Goal: Task Accomplishment & Management: Manage account settings

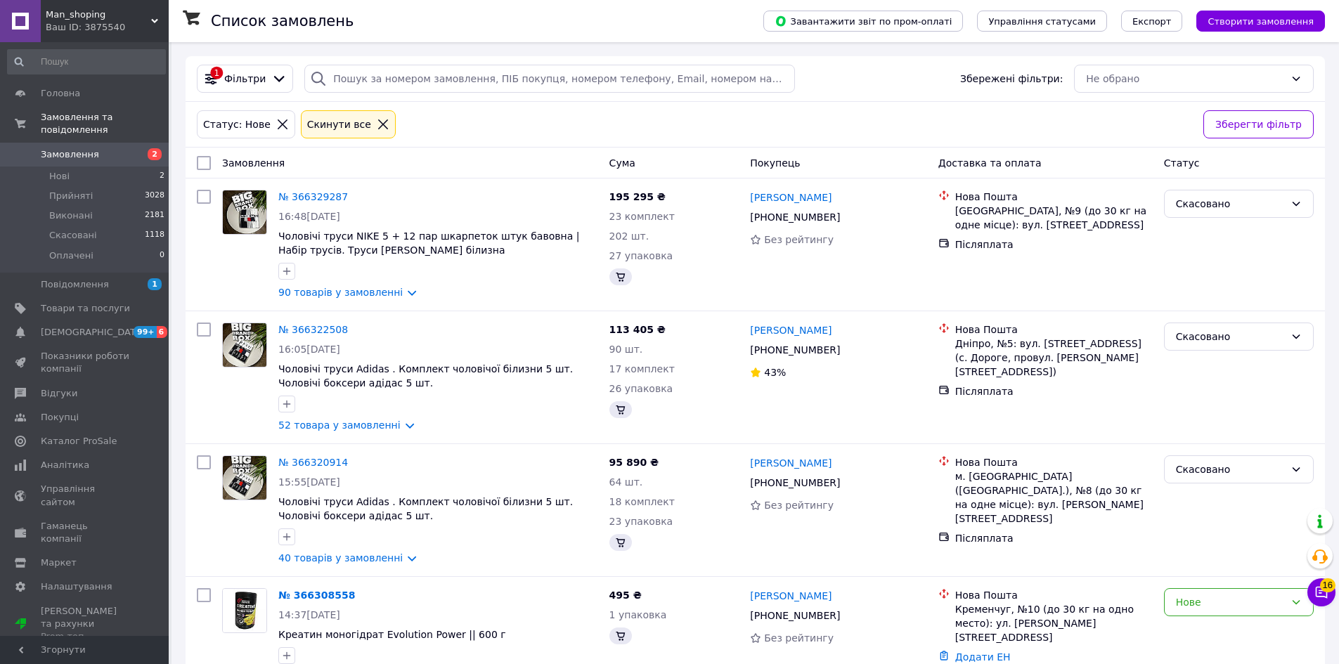
click at [135, 152] on link "Замовлення 2" at bounding box center [86, 155] width 173 height 24
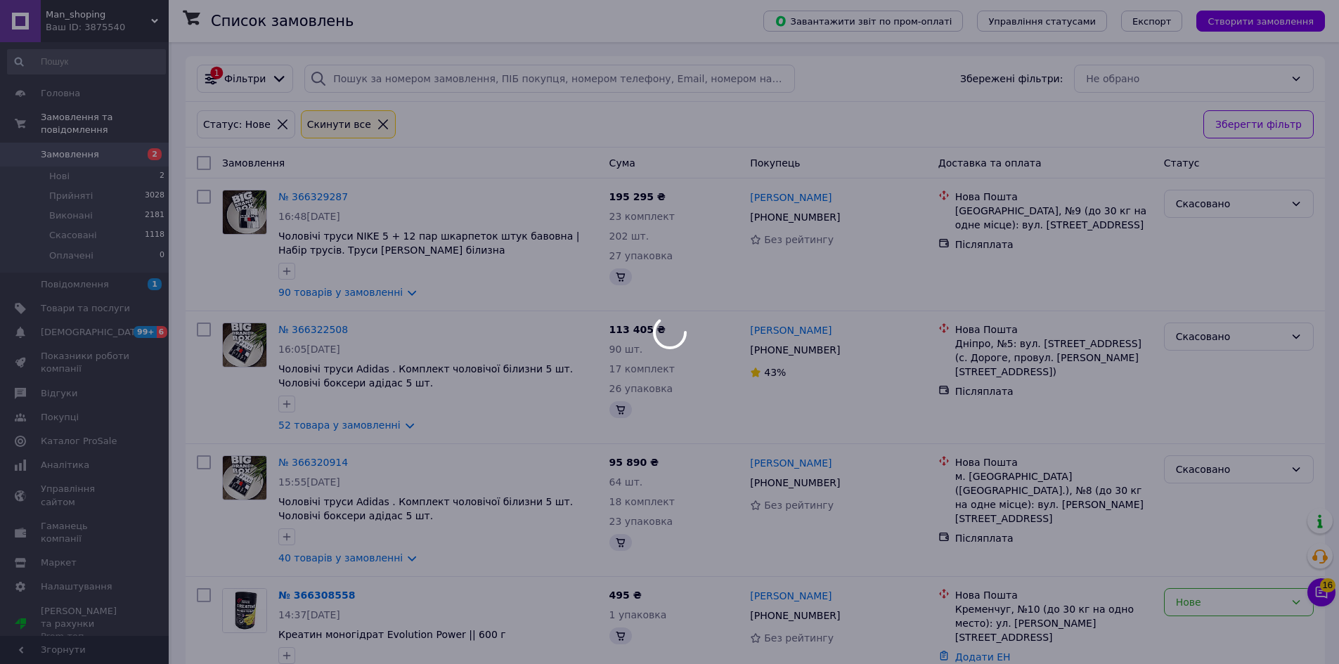
click at [131, 157] on div at bounding box center [669, 332] width 1339 height 664
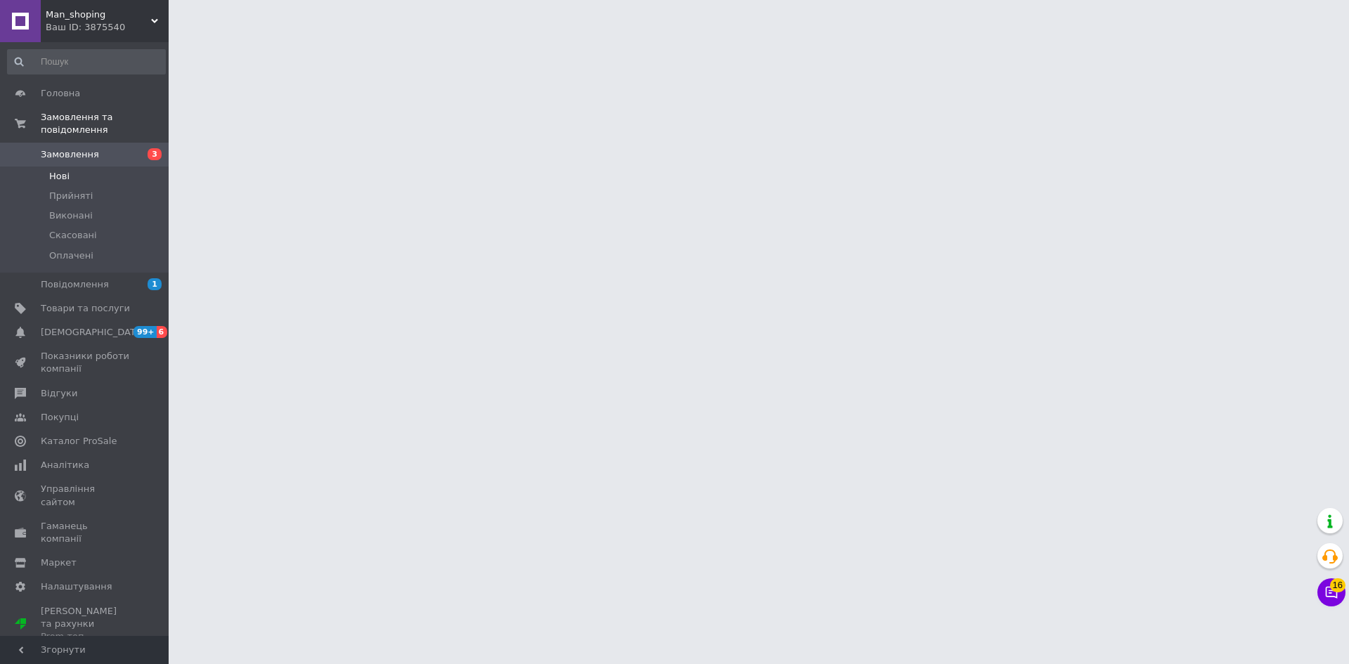
click at [144, 167] on li "Нові" at bounding box center [86, 177] width 173 height 20
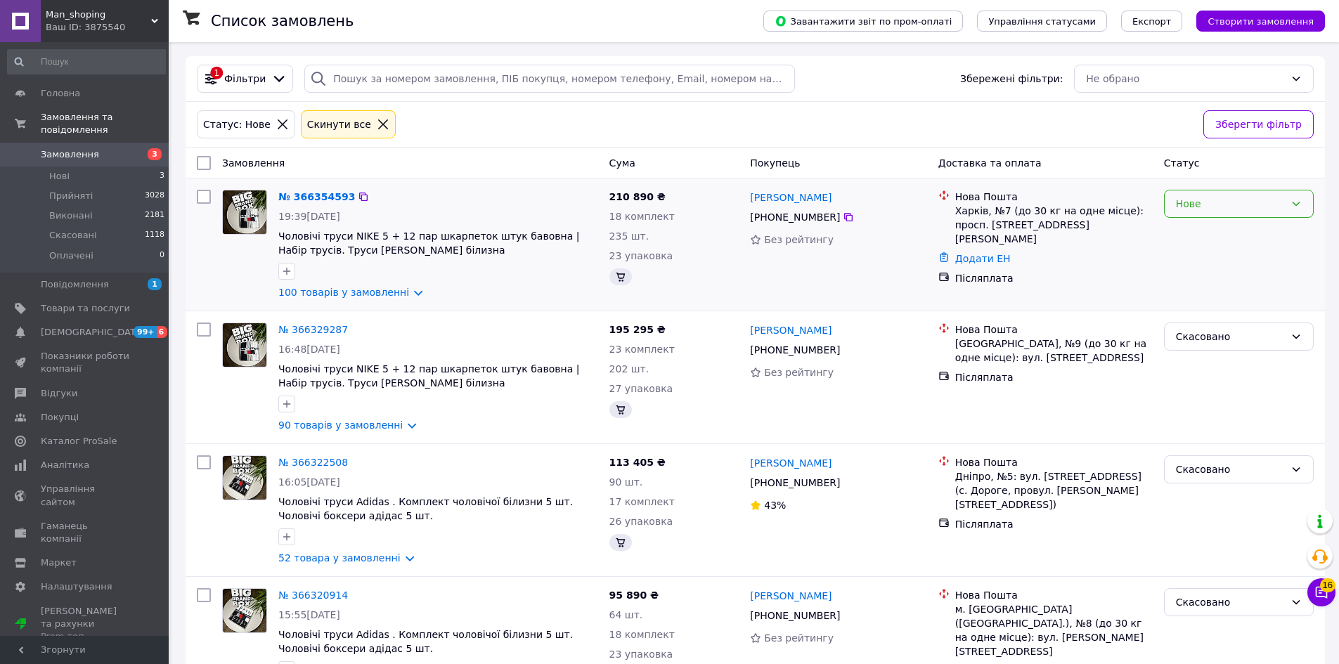
click at [1200, 216] on div "Нове" at bounding box center [1239, 204] width 150 height 28
click at [1215, 290] on li "Скасовано" at bounding box center [1238, 285] width 148 height 25
click at [1180, 194] on div "Нове" at bounding box center [1239, 204] width 150 height 28
click at [1197, 280] on li "Скасовано" at bounding box center [1238, 285] width 148 height 25
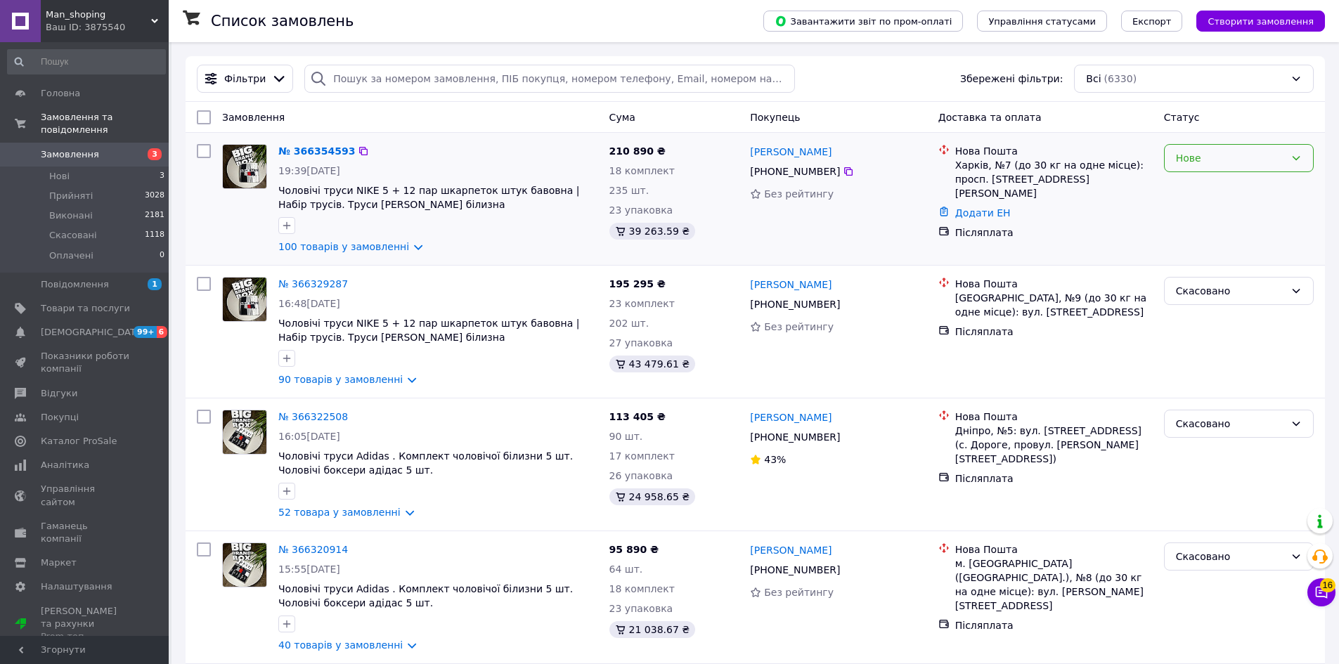
click at [1176, 163] on div "Нове" at bounding box center [1230, 157] width 109 height 15
click at [1193, 242] on li "Скасовано" at bounding box center [1238, 239] width 148 height 25
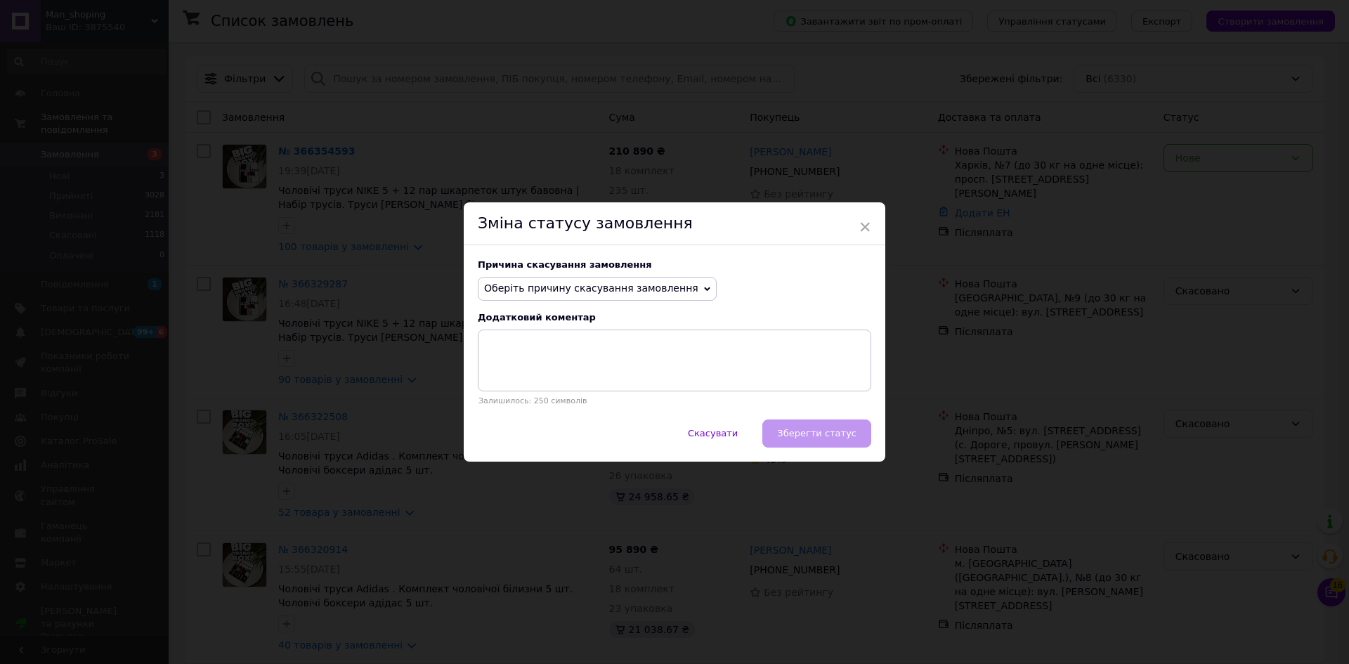
click at [668, 291] on span "Оберіть причину скасування замовлення" at bounding box center [591, 287] width 214 height 11
click at [573, 423] on li "Не вдається додзвонитися" at bounding box center [598, 415] width 238 height 20
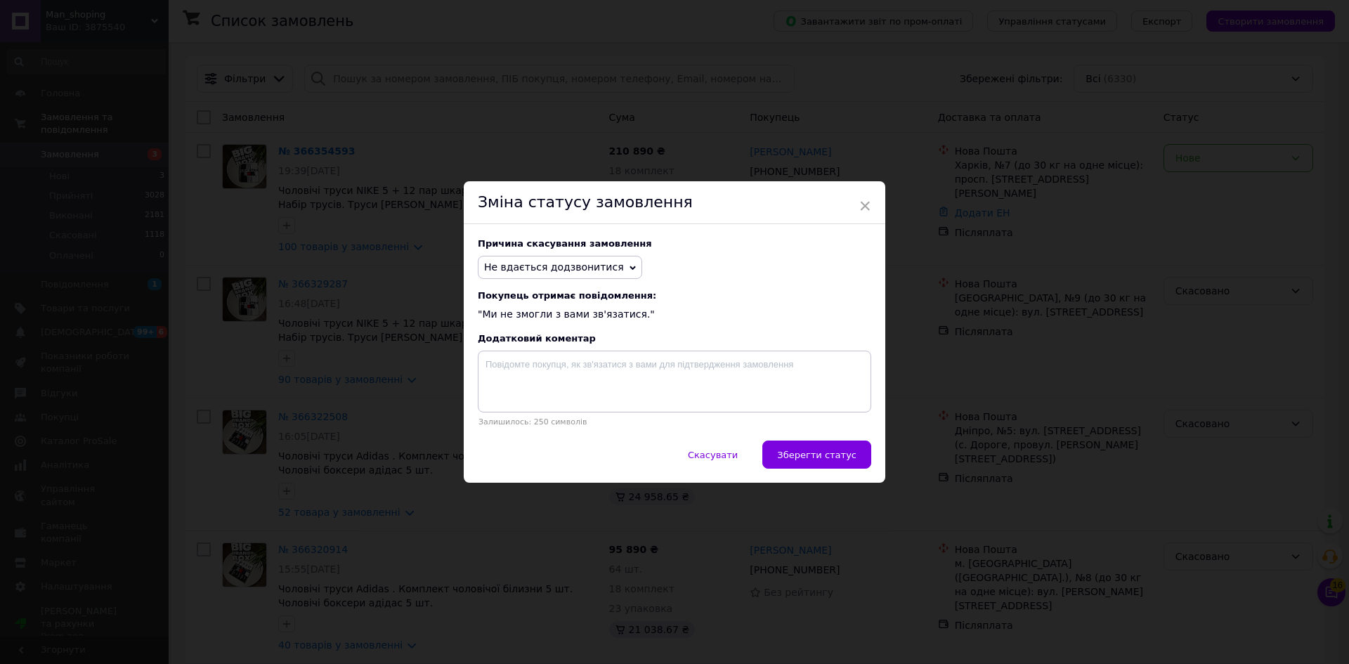
click at [824, 441] on div "Причина скасування замовлення Не вдається додзвонитися Немає в наявності Немає …" at bounding box center [675, 332] width 422 height 216
click at [827, 454] on span "Зберегти статус" at bounding box center [816, 455] width 79 height 11
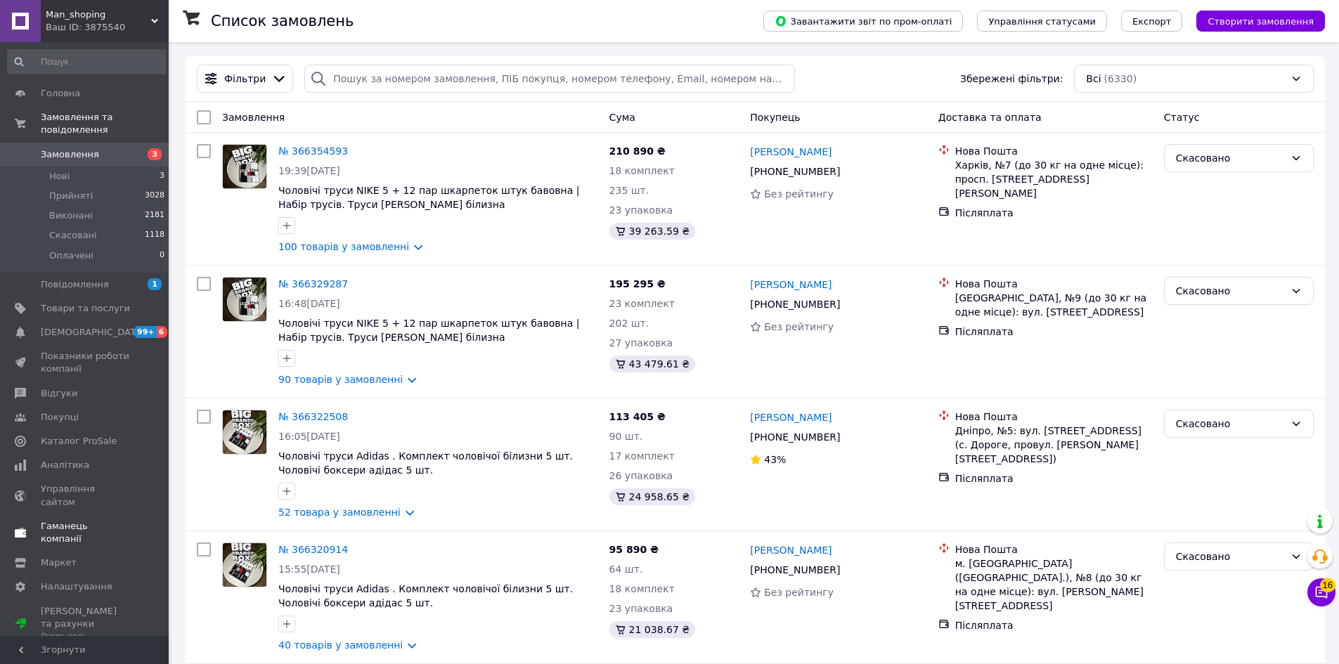
click at [89, 435] on span "Каталог ProSale" at bounding box center [79, 441] width 76 height 13
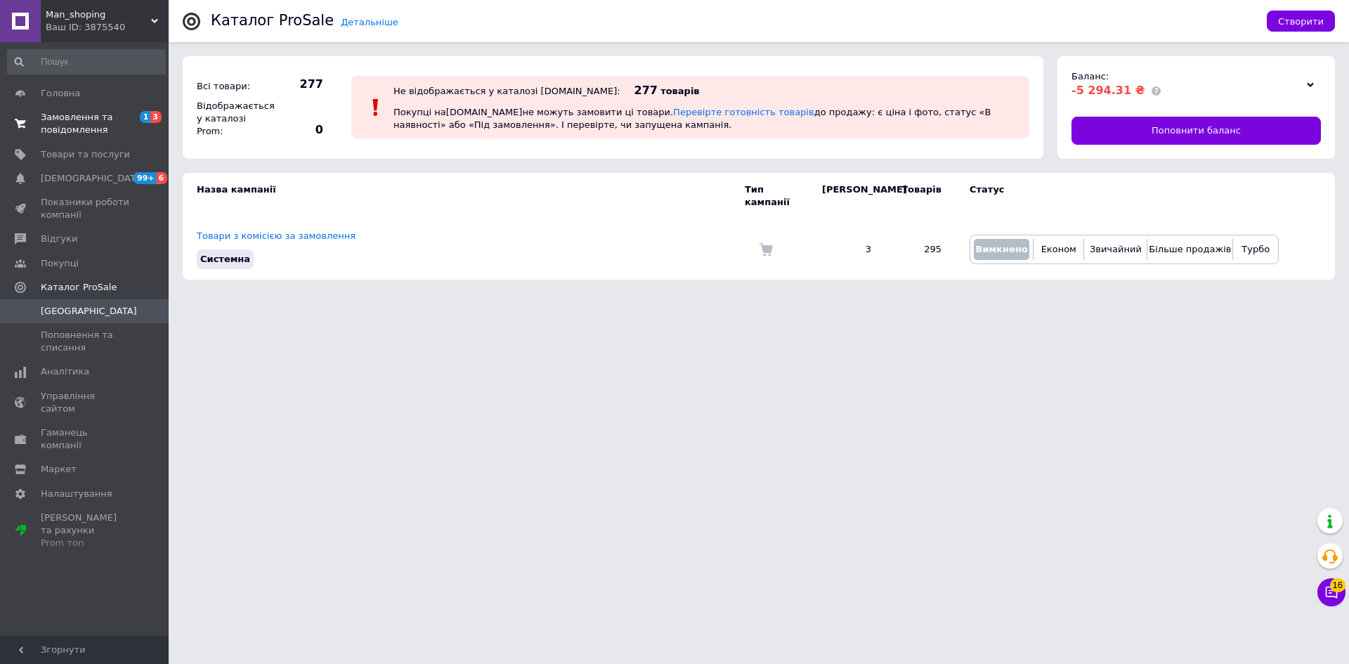
click at [83, 134] on span "Замовлення та повідомлення" at bounding box center [85, 123] width 89 height 25
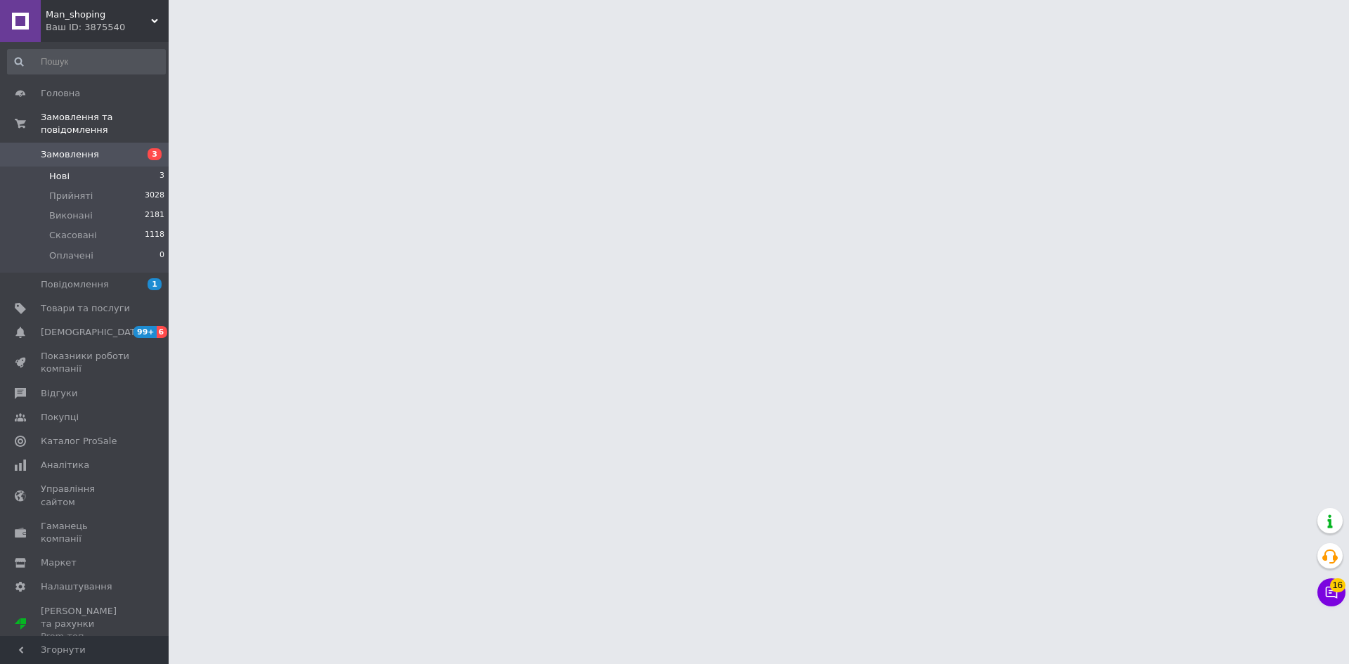
click at [118, 167] on li "Нові 3" at bounding box center [86, 177] width 173 height 20
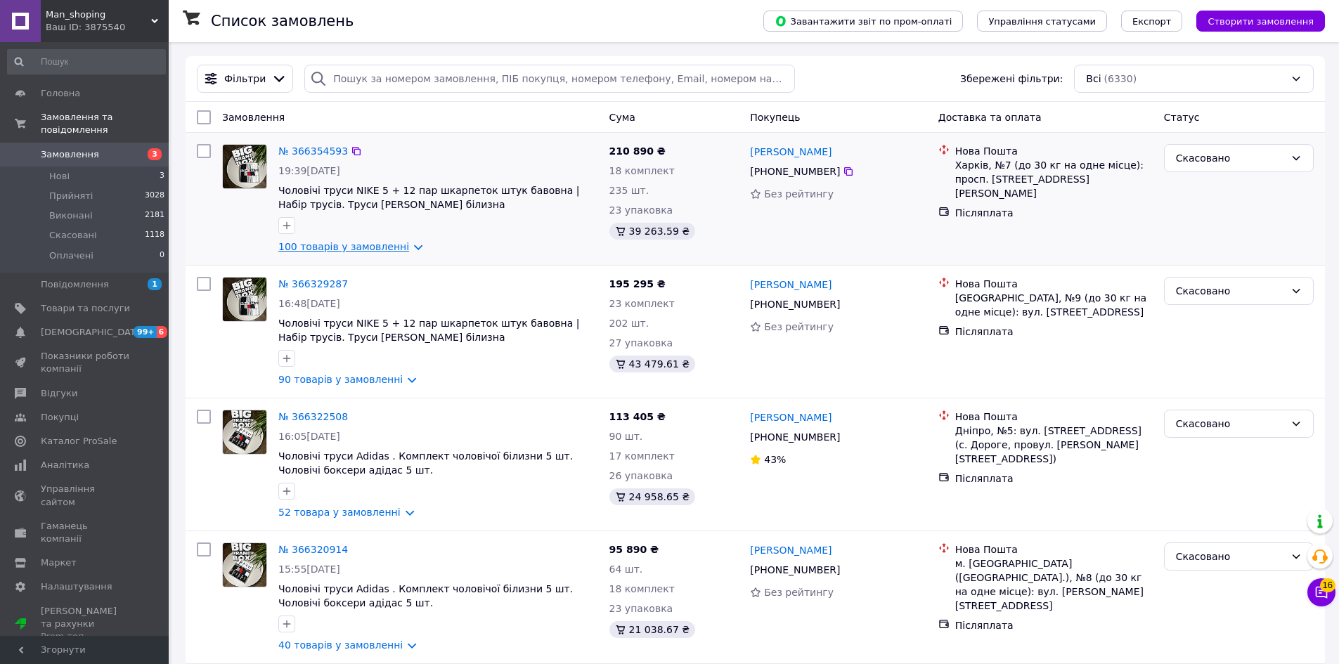
click at [344, 251] on link "100 товарів у замовленні" at bounding box center [343, 246] width 131 height 11
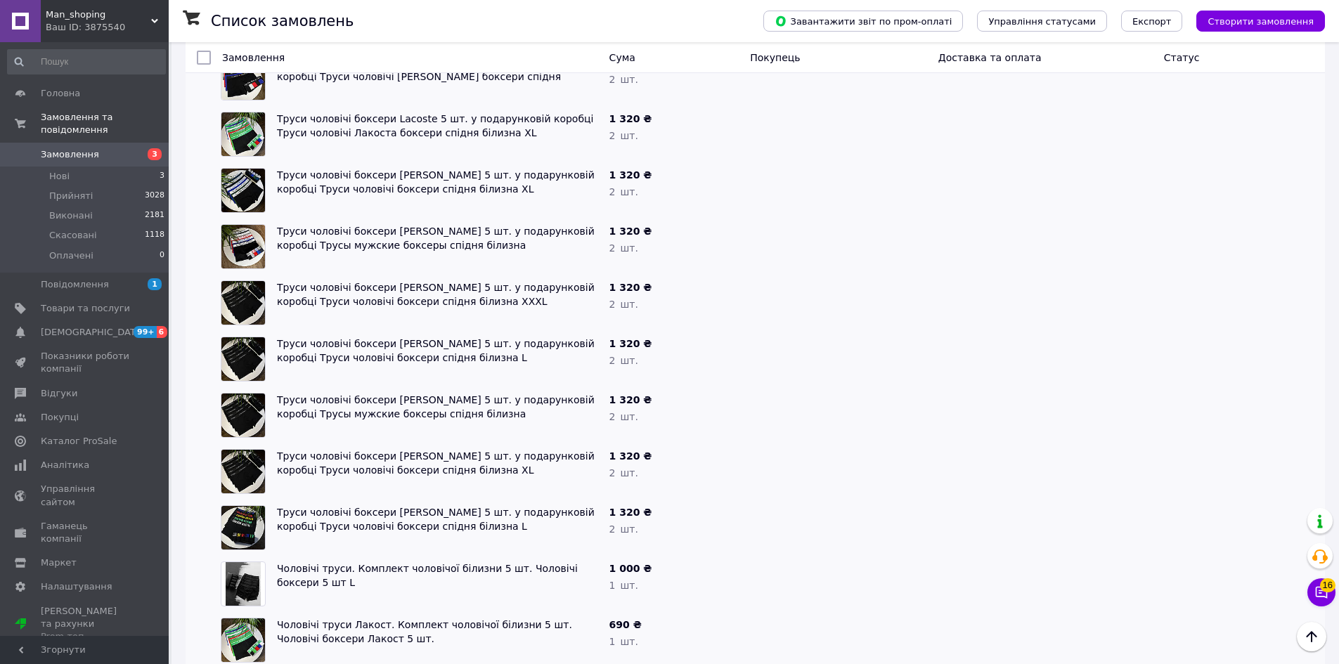
scroll to position [5268, 0]
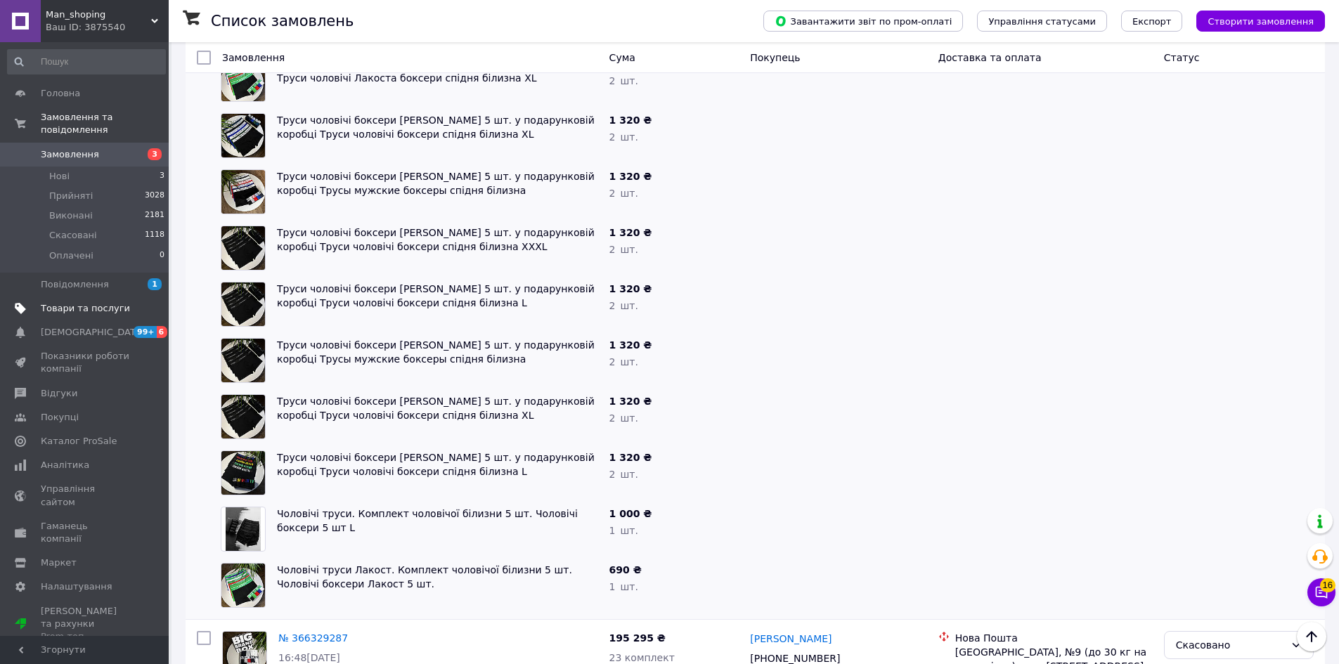
click at [106, 297] on link "Товари та послуги" at bounding box center [86, 309] width 173 height 24
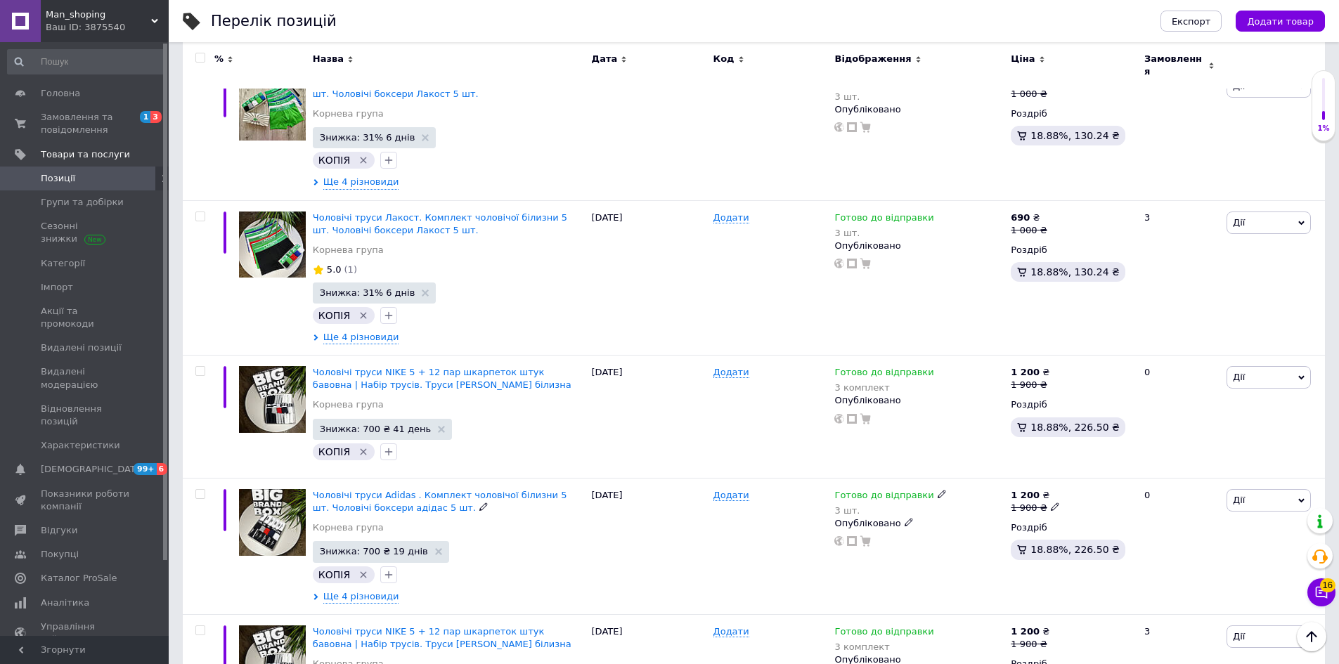
scroll to position [6590, 0]
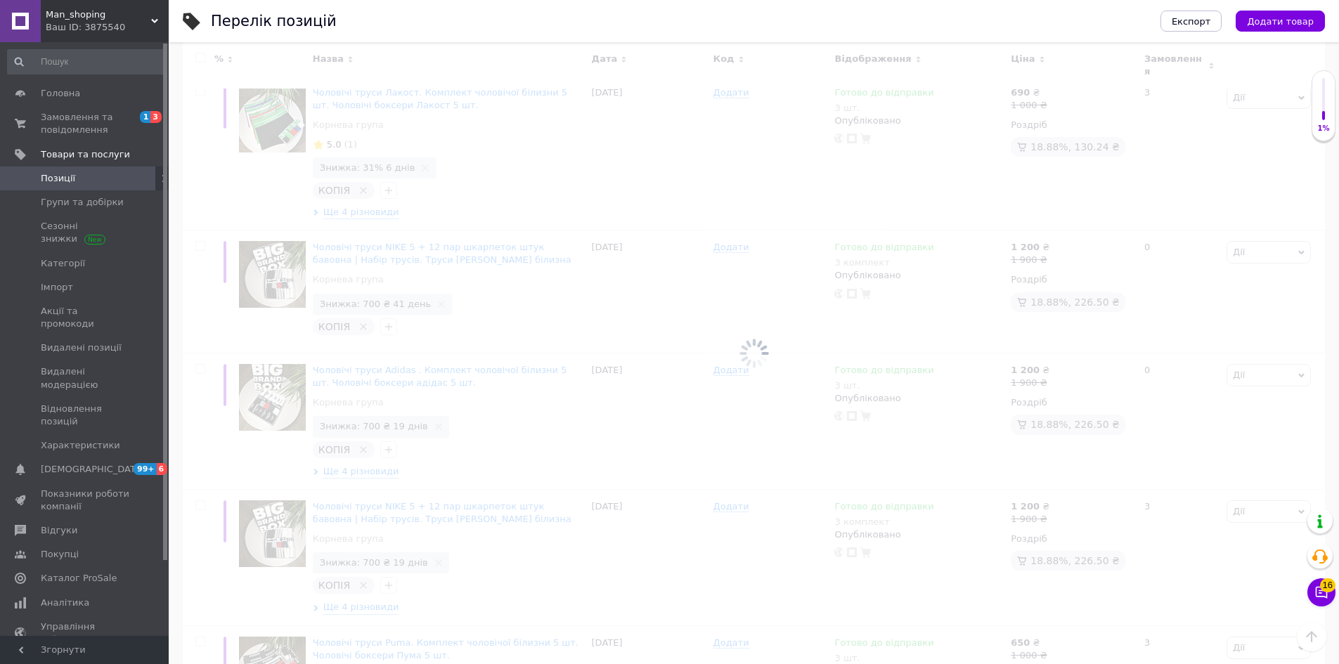
click at [217, 632] on div at bounding box center [754, 353] width 1170 height 622
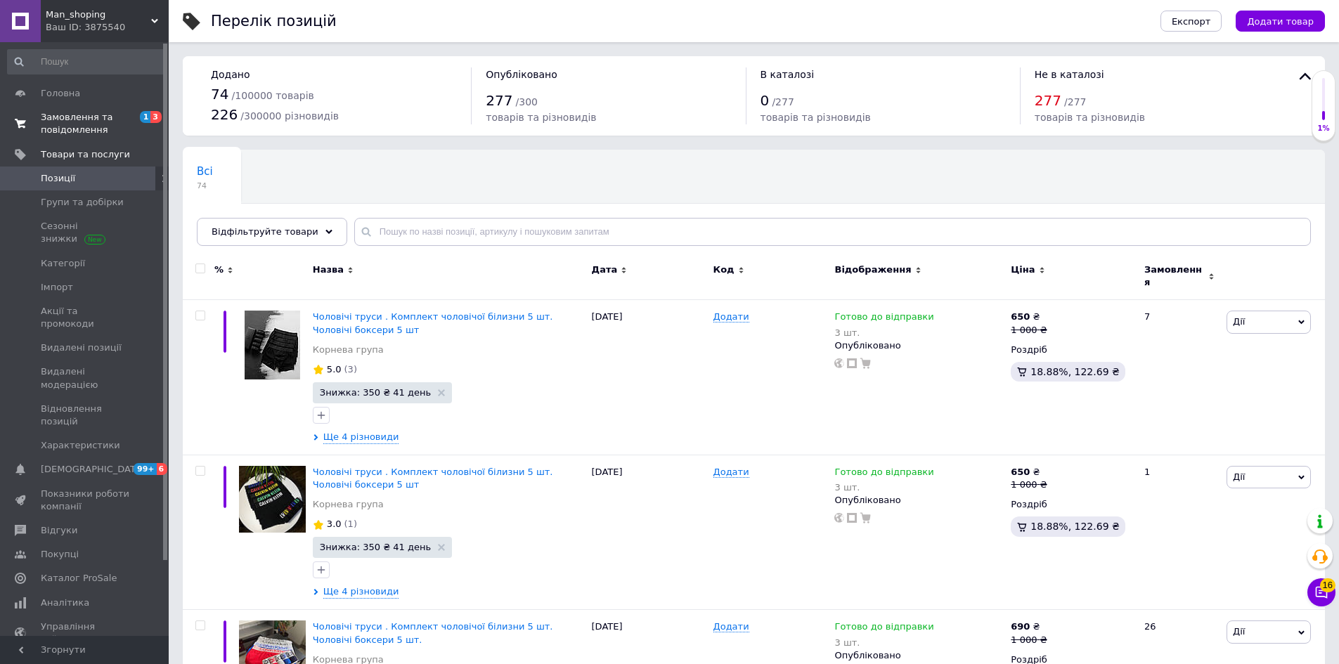
click at [100, 127] on span "Замовлення та повідомлення" at bounding box center [85, 123] width 89 height 25
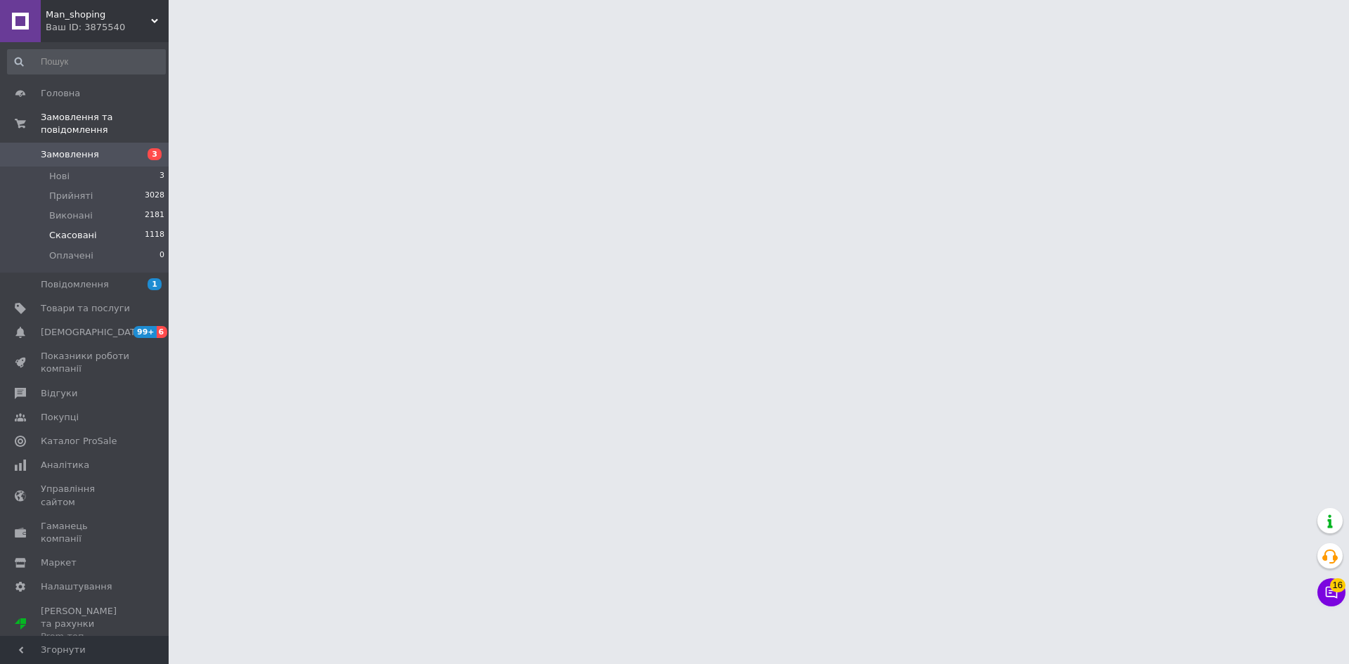
click at [69, 229] on span "Скасовані" at bounding box center [73, 235] width 48 height 13
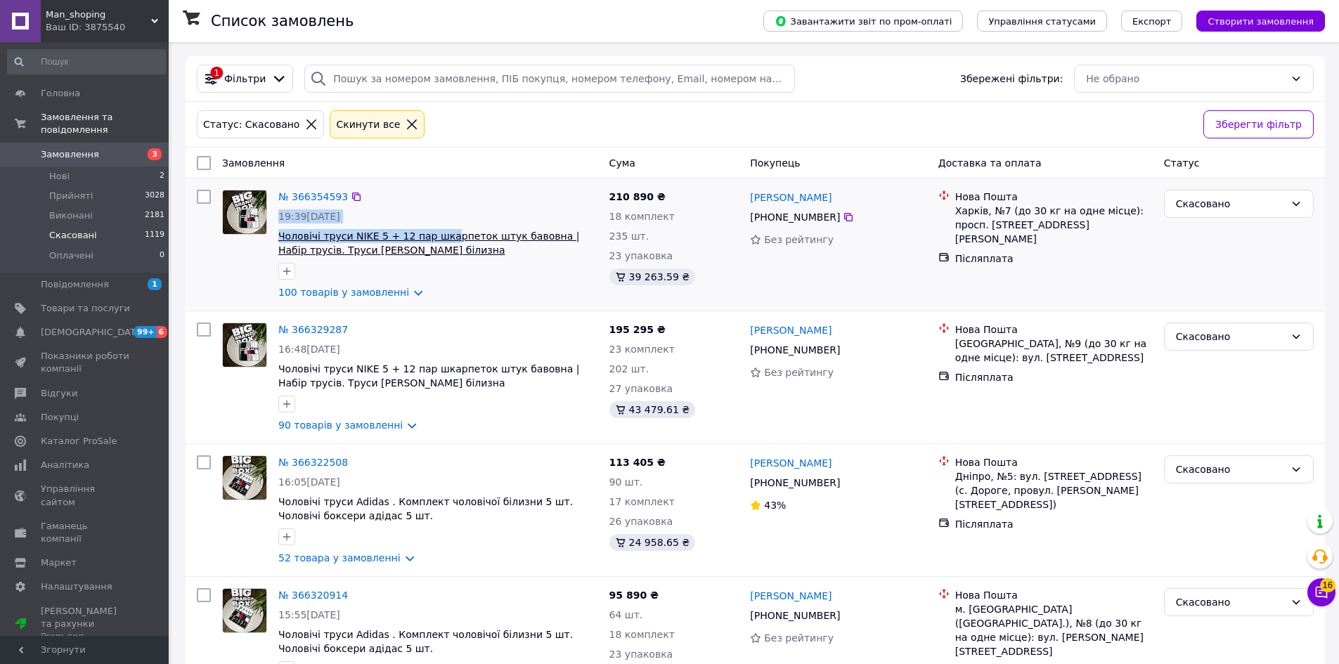
drag, startPoint x: 279, startPoint y: 218, endPoint x: 438, endPoint y: 235, distance: 159.8
click at [438, 235] on div "№ 366354593 19:39, 12.10.2025 Чоловічі труси NIKE 5 + 12 пар шкарпеток штук бав…" at bounding box center [438, 244] width 331 height 121
click at [455, 205] on div "№ 366354593" at bounding box center [438, 196] width 323 height 17
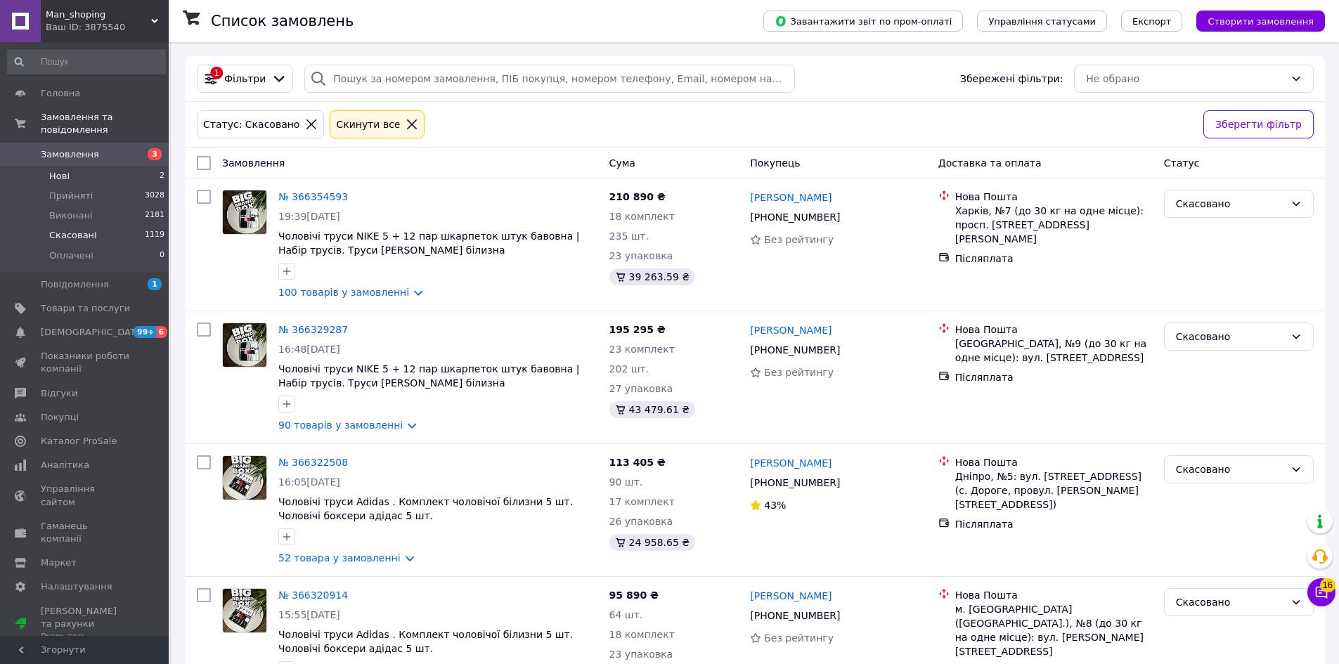
click at [99, 167] on li "Нові 2" at bounding box center [86, 177] width 173 height 20
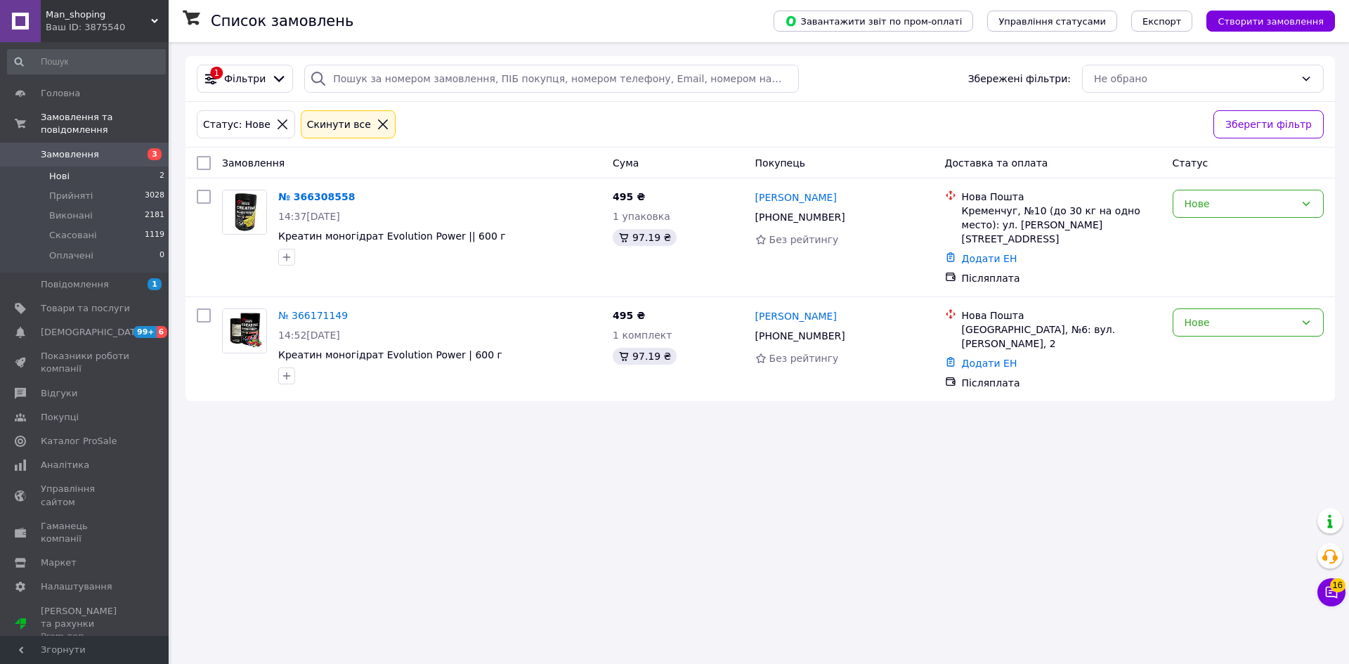
click at [143, 149] on link "Замовлення 3" at bounding box center [86, 155] width 173 height 24
